Goal: Task Accomplishment & Management: Use online tool/utility

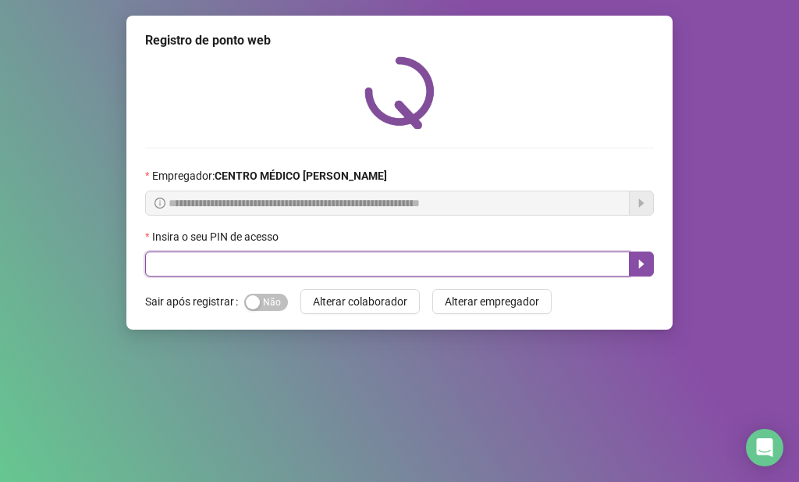
click at [199, 263] on input "text" at bounding box center [387, 263] width 485 height 25
type input "*****"
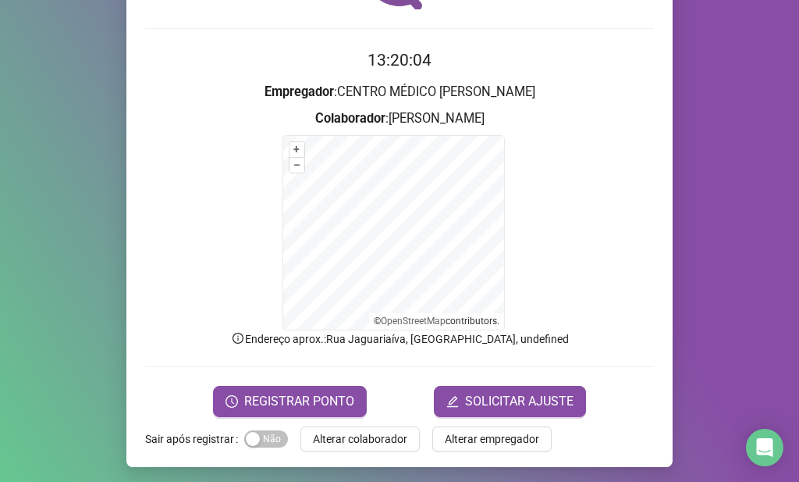
scroll to position [123, 0]
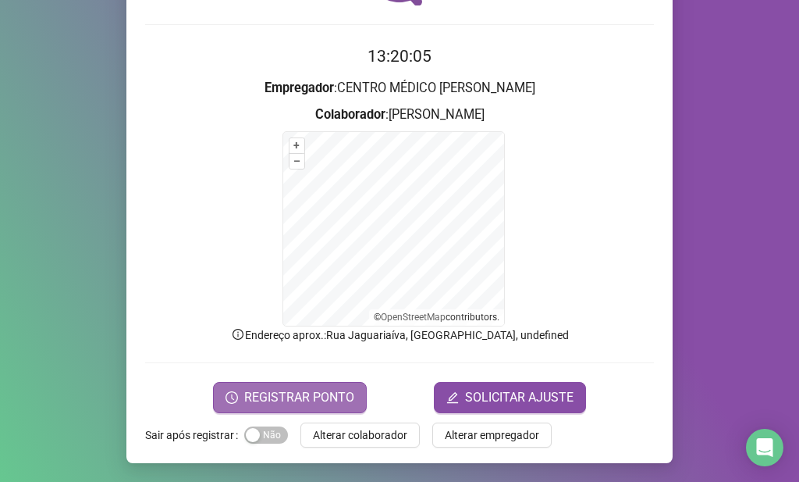
click at [315, 382] on button "REGISTRAR PONTO" at bounding box center [290, 397] width 154 height 31
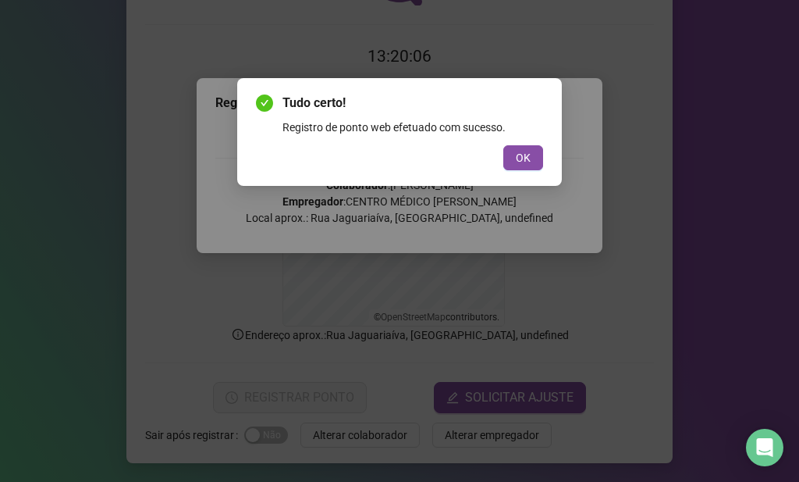
click at [500, 158] on div "OK" at bounding box center [399, 157] width 287 height 25
click at [507, 162] on button "OK" at bounding box center [524, 157] width 40 height 25
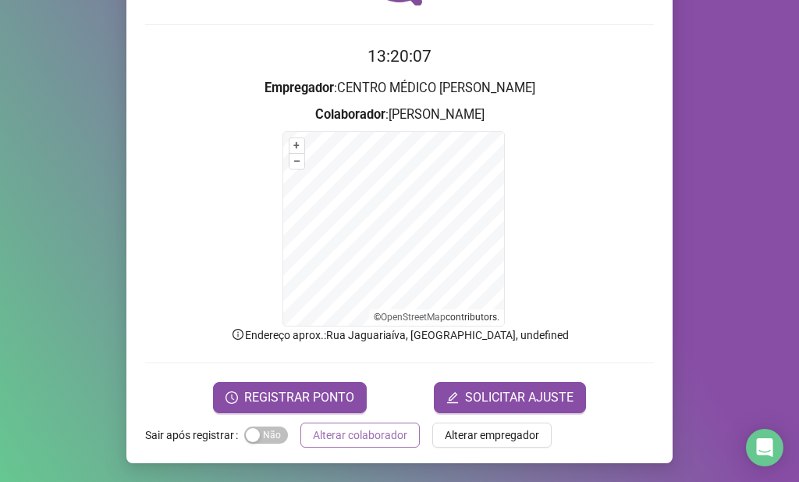
click at [354, 430] on span "Alterar colaborador" at bounding box center [360, 434] width 94 height 17
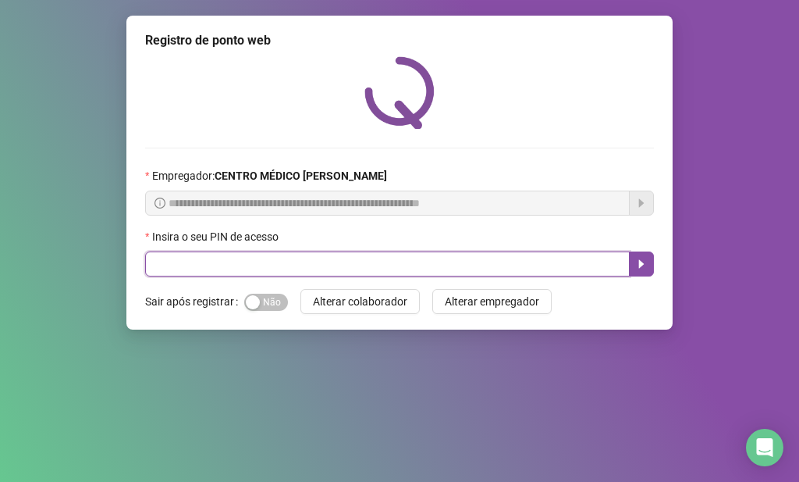
click at [491, 274] on input "text" at bounding box center [387, 263] width 485 height 25
type input "*****"
click at [649, 255] on button "button" at bounding box center [641, 263] width 25 height 25
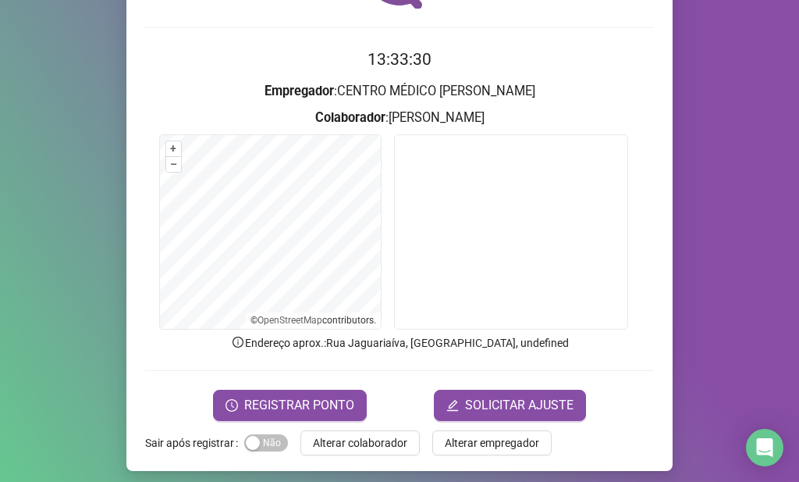
scroll to position [128, 0]
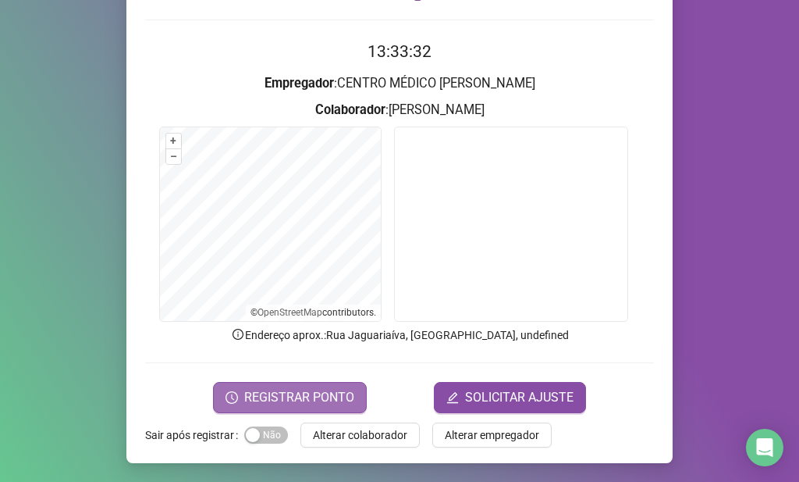
click at [338, 392] on span "REGISTRAR PONTO" at bounding box center [299, 397] width 110 height 19
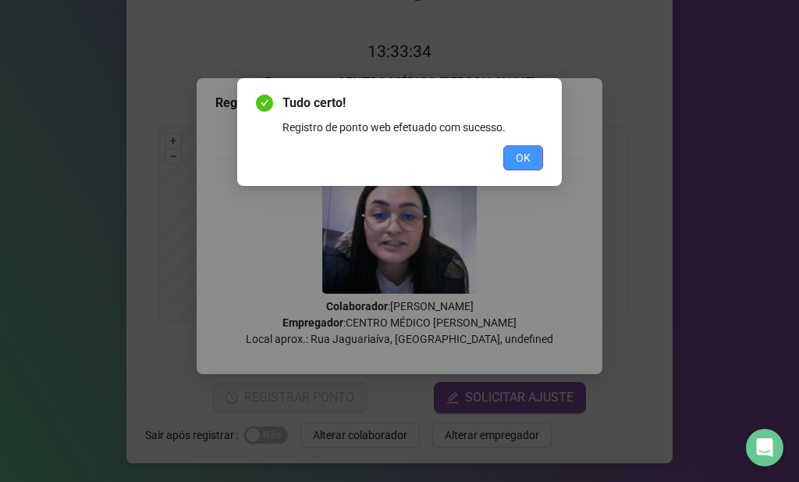
click at [537, 152] on button "OK" at bounding box center [524, 157] width 40 height 25
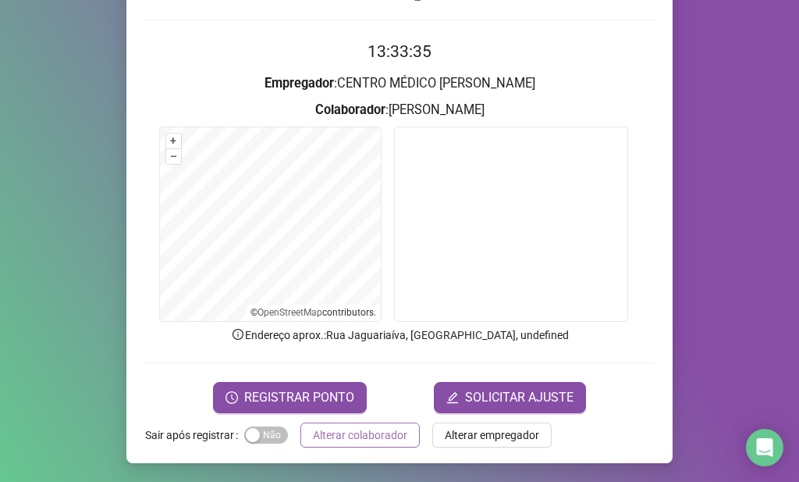
click at [357, 430] on span "Alterar colaborador" at bounding box center [360, 434] width 94 height 17
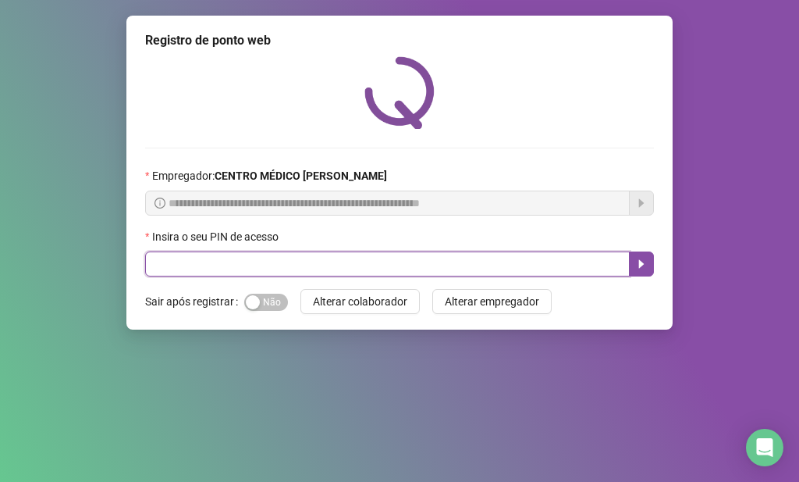
click at [586, 255] on input "text" at bounding box center [387, 263] width 485 height 25
type input "*****"
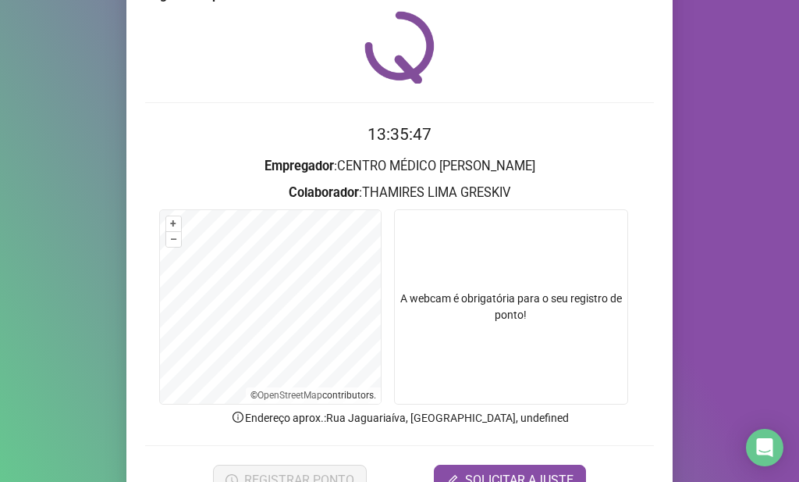
scroll to position [78, 0]
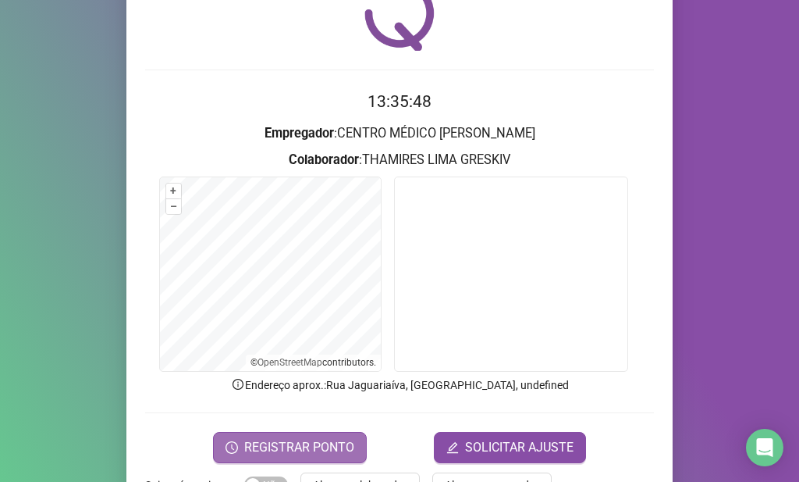
click at [336, 433] on button "REGISTRAR PONTO" at bounding box center [290, 447] width 154 height 31
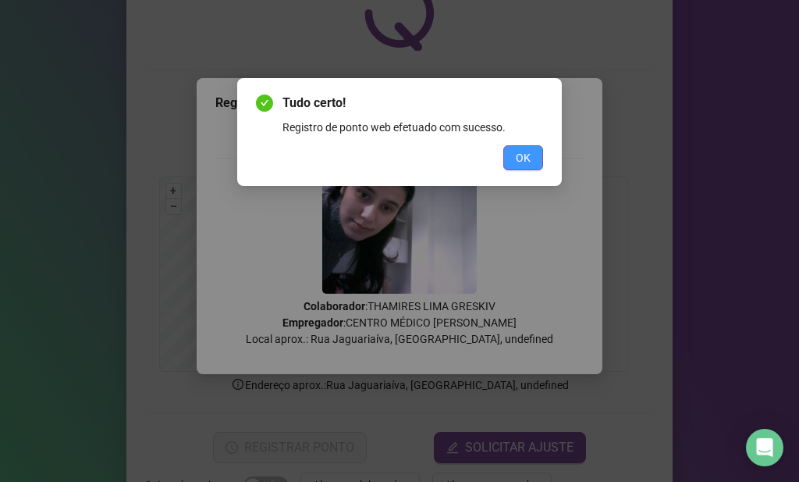
click at [527, 163] on span "OK" at bounding box center [523, 157] width 15 height 17
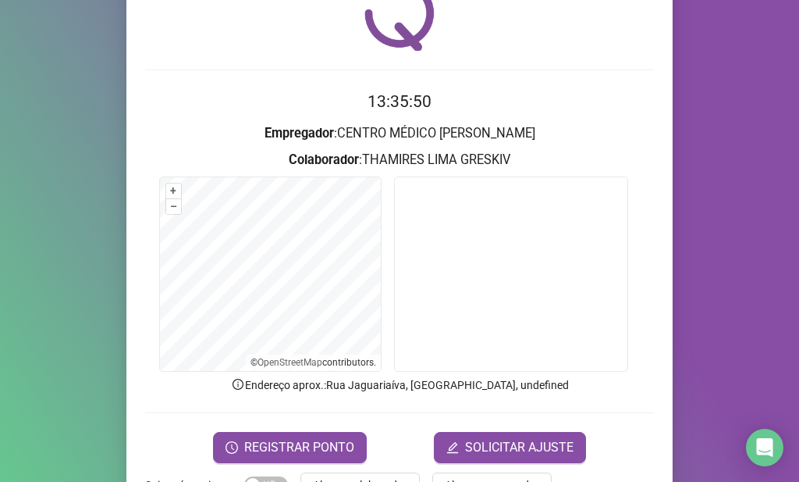
scroll to position [128, 0]
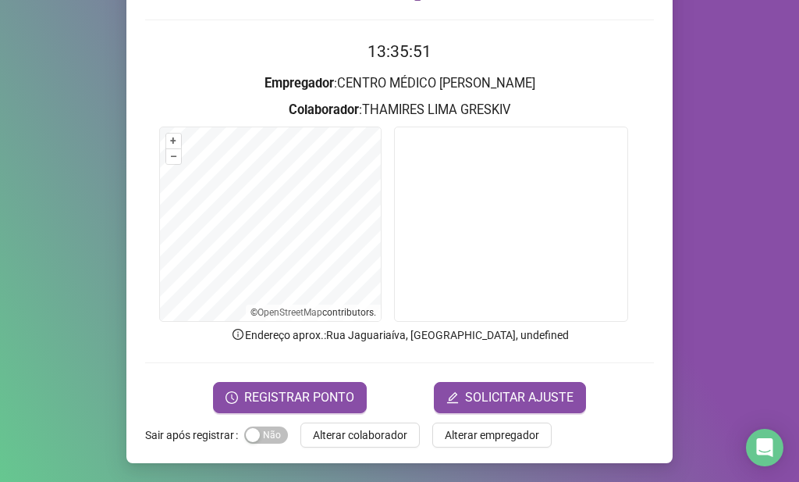
click at [386, 453] on div "Registro de ponto web 13:35:51 Empregador : CENTRO MÉDICO [PERSON_NAME] : THAMI…" at bounding box center [399, 175] width 547 height 575
click at [405, 437] on button "Alterar colaborador" at bounding box center [360, 434] width 119 height 25
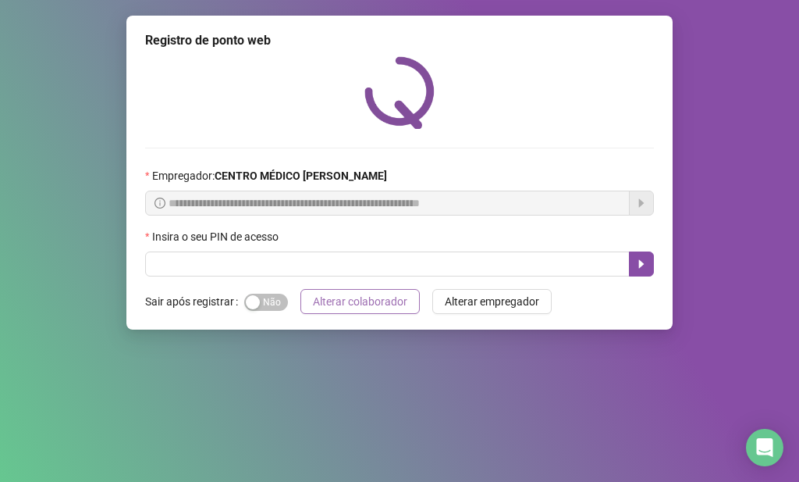
scroll to position [0, 0]
